Goal: Information Seeking & Learning: Learn about a topic

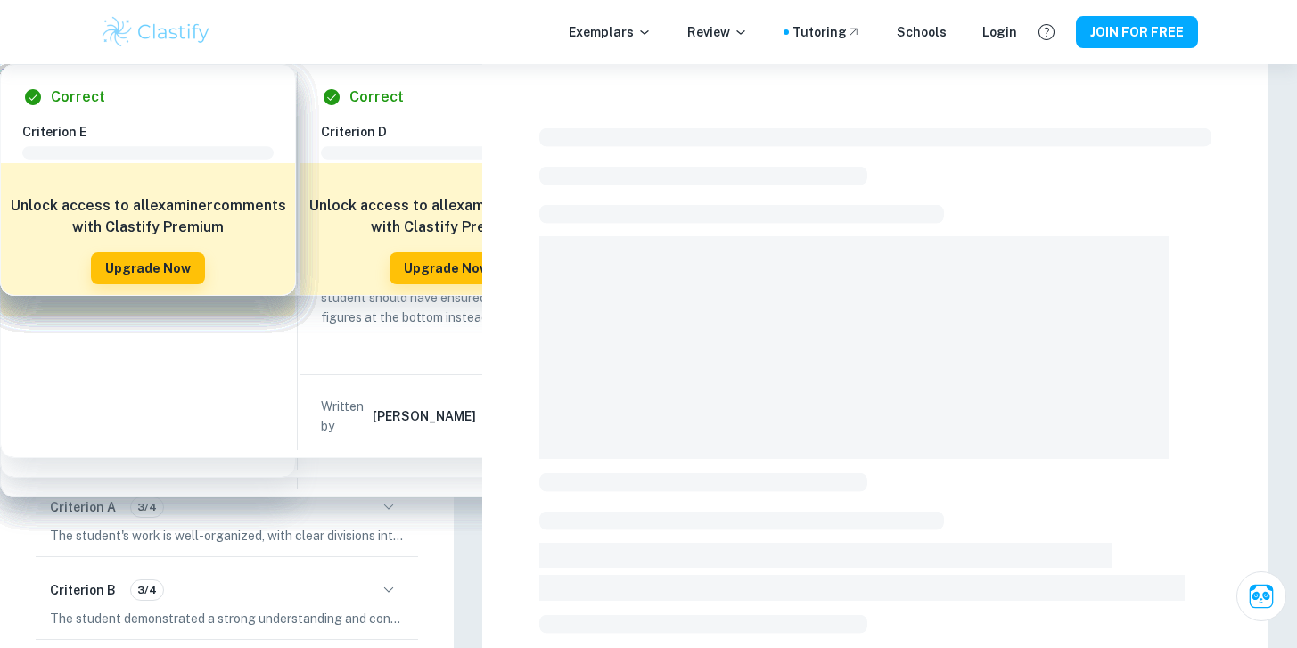
scroll to position [547, 0]
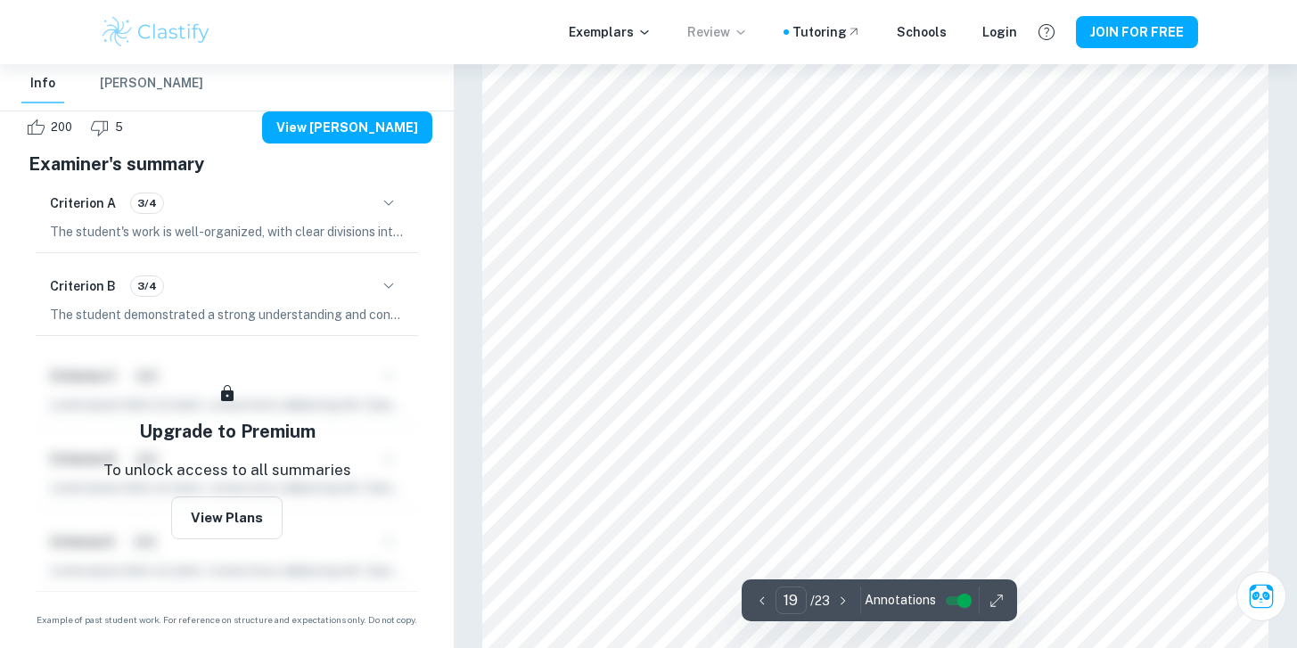
scroll to position [20822, 0]
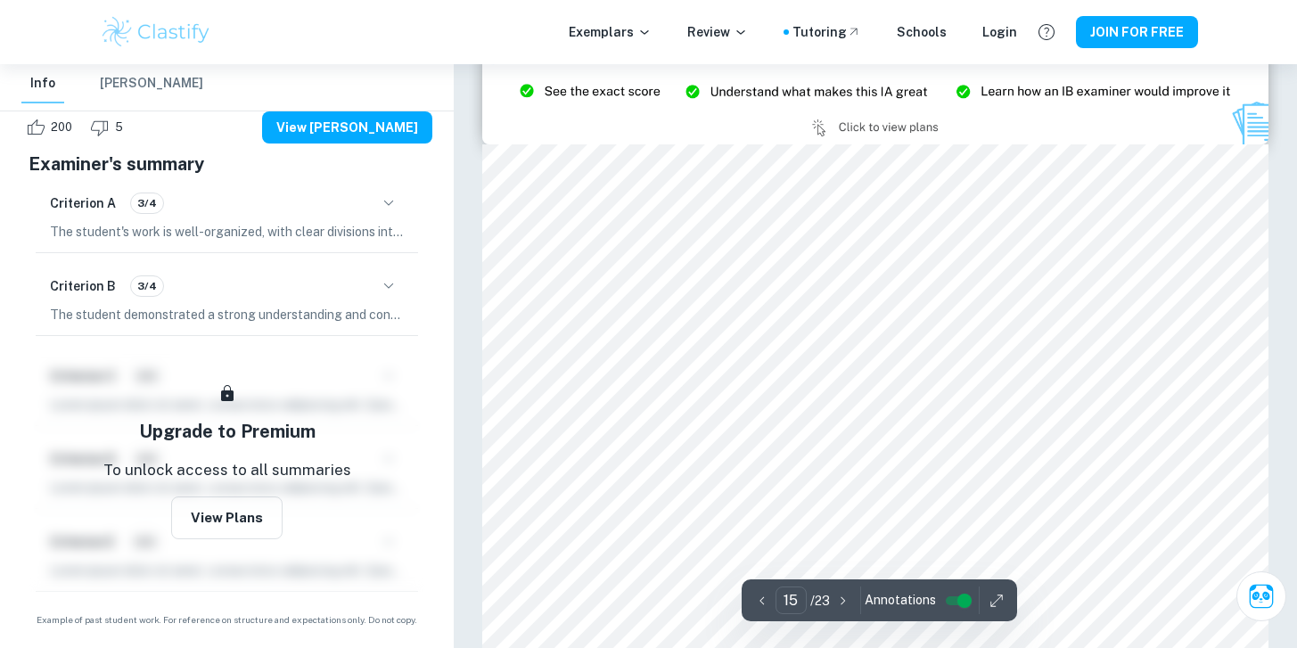
type input "14"
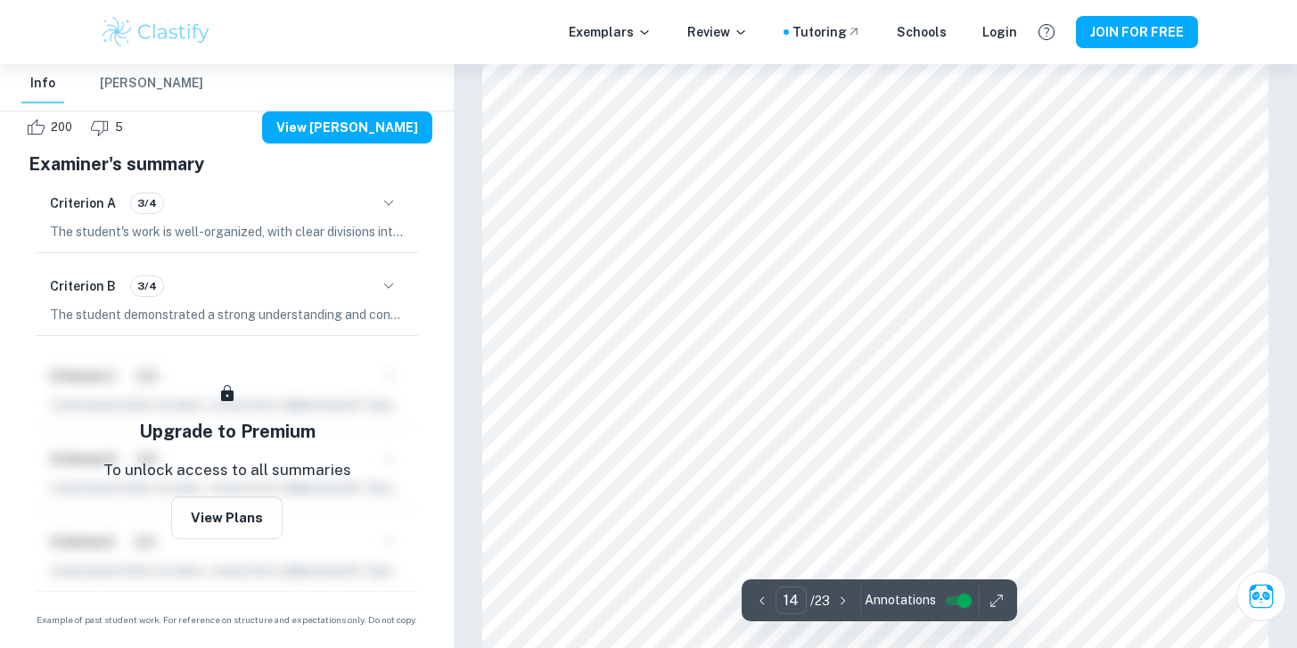
scroll to position [14811, 0]
